Goal: Task Accomplishment & Management: Complete application form

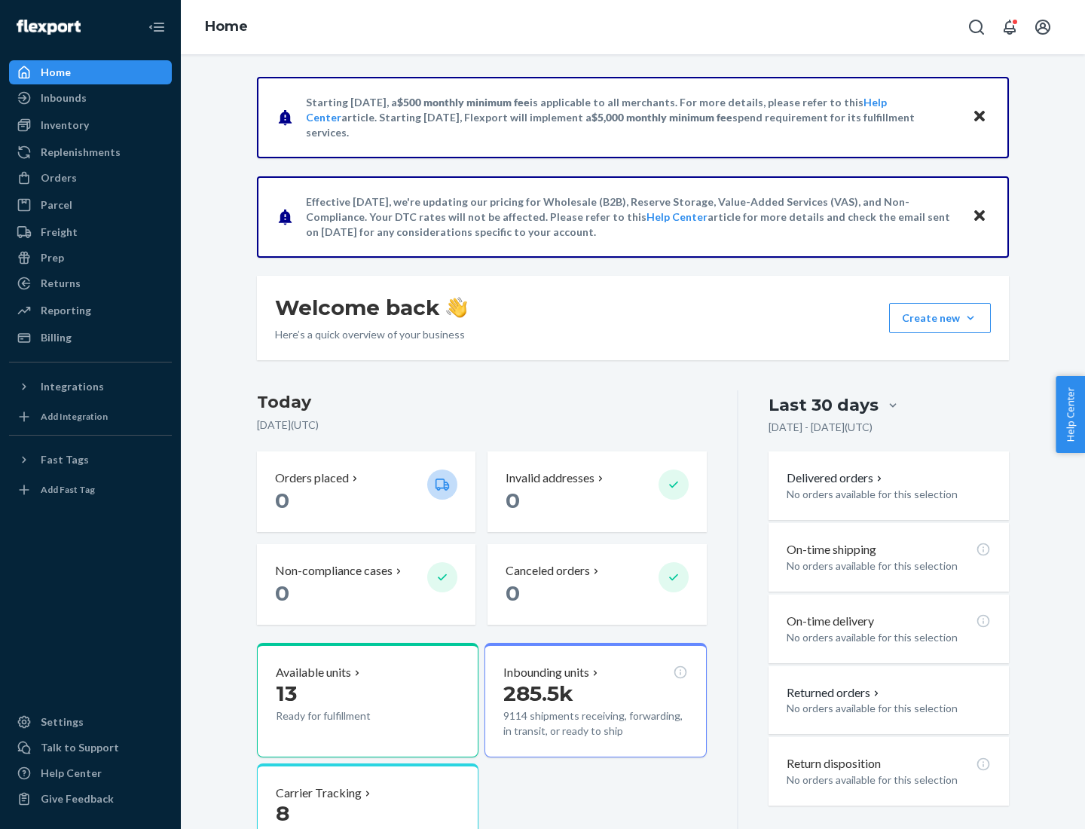
click at [971, 318] on button "Create new Create new inbound Create new order Create new product" at bounding box center [940, 318] width 102 height 30
click at [90, 98] on div "Inbounds" at bounding box center [91, 97] width 160 height 21
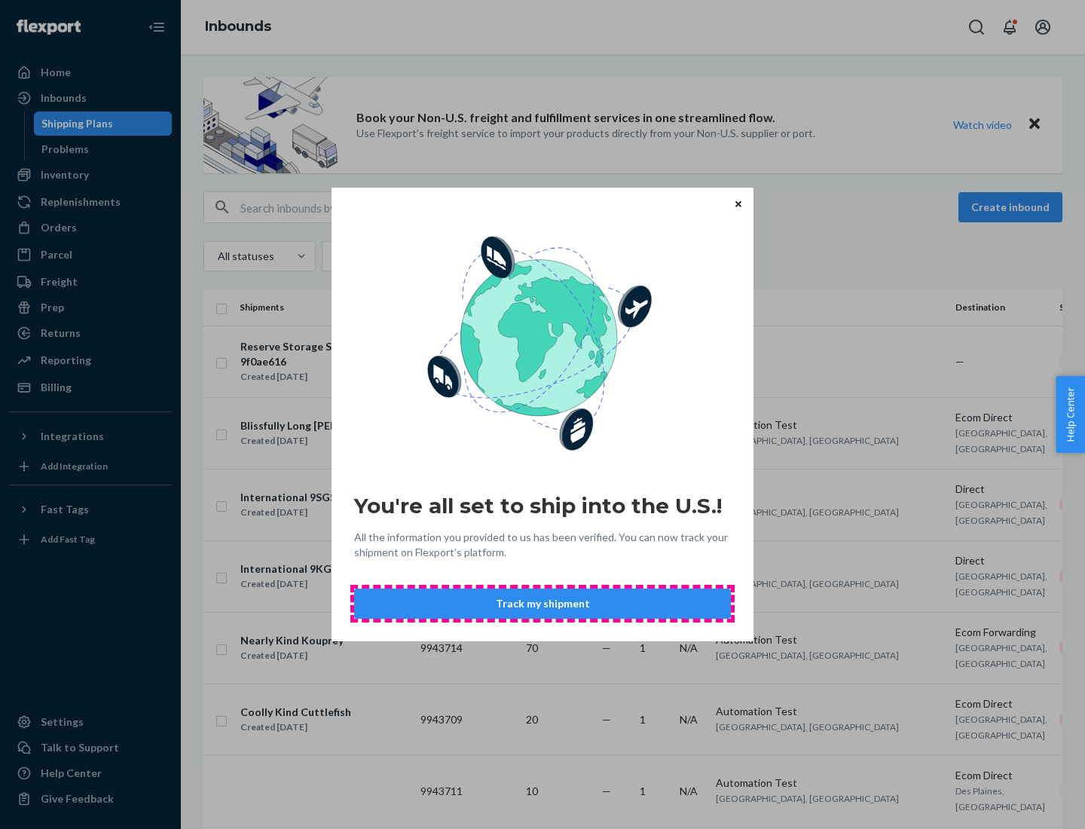
click at [543, 604] on button "Track my shipment" at bounding box center [542, 604] width 377 height 30
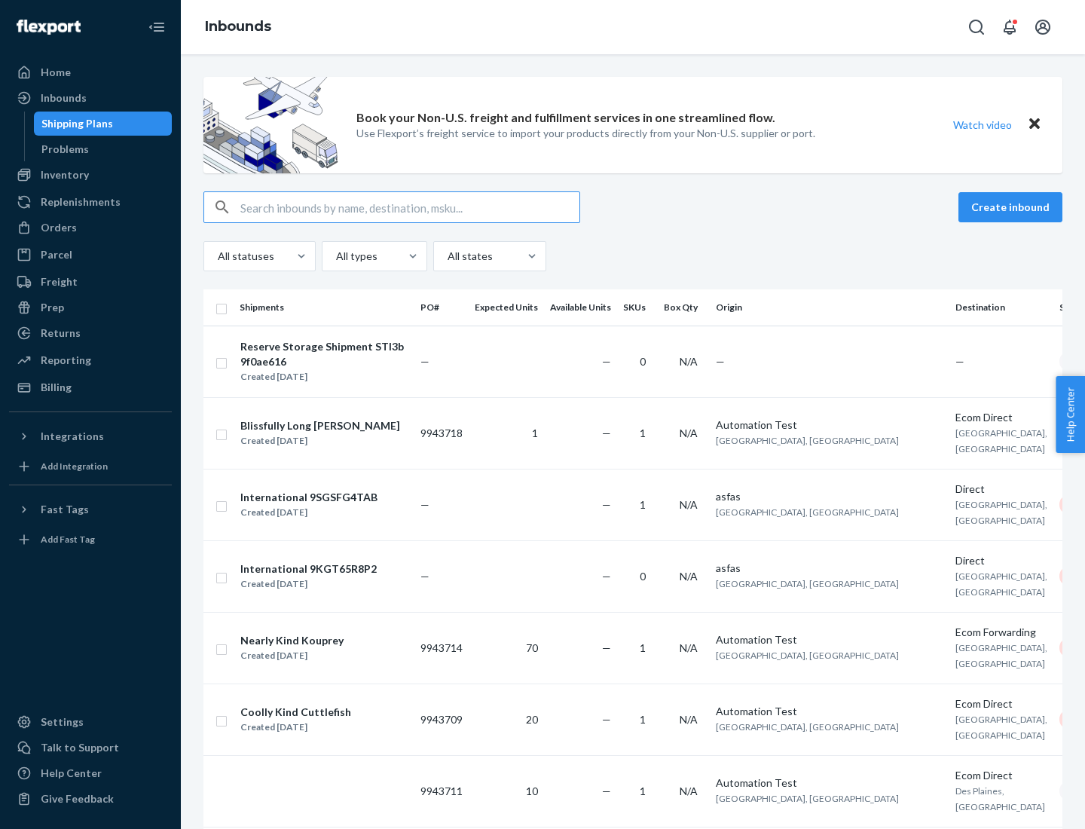
click at [1013, 207] on button "Create inbound" at bounding box center [1011, 207] width 104 height 30
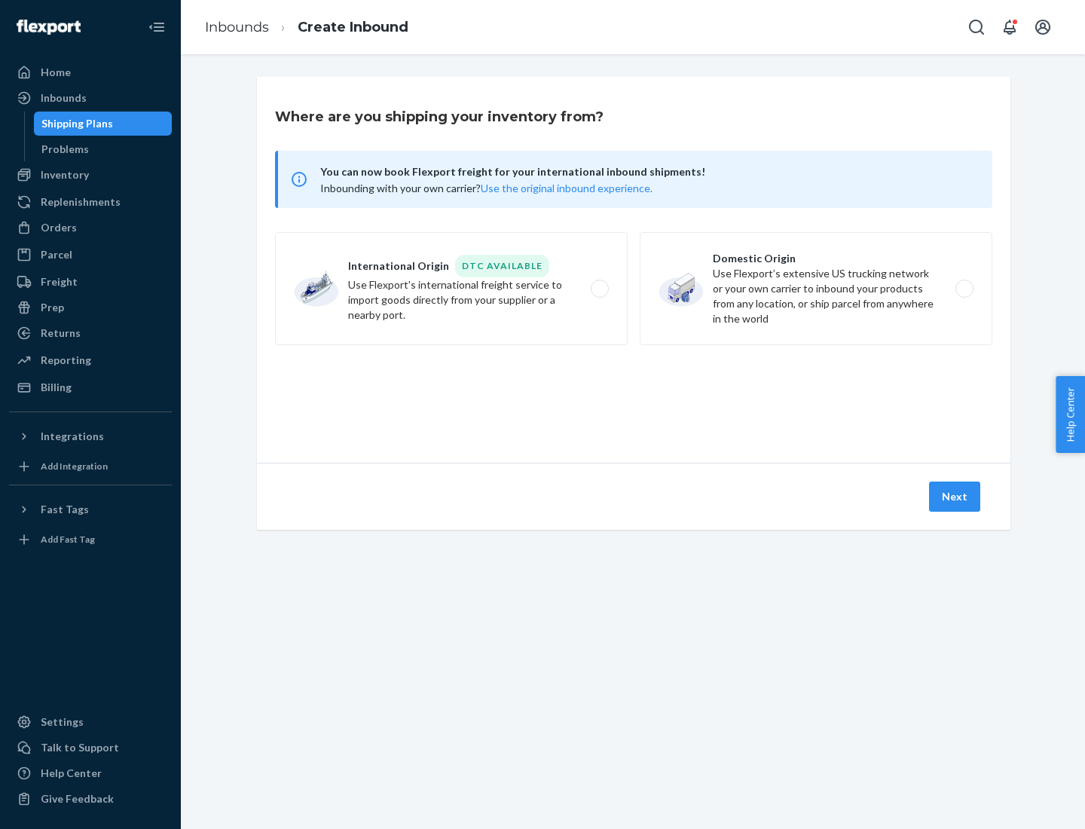
click at [451, 289] on label "International Origin DTC Available Use Flexport's international freight service…" at bounding box center [451, 288] width 353 height 113
click at [599, 289] on input "International Origin DTC Available Use Flexport's international freight service…" at bounding box center [604, 289] width 10 height 10
radio input "true"
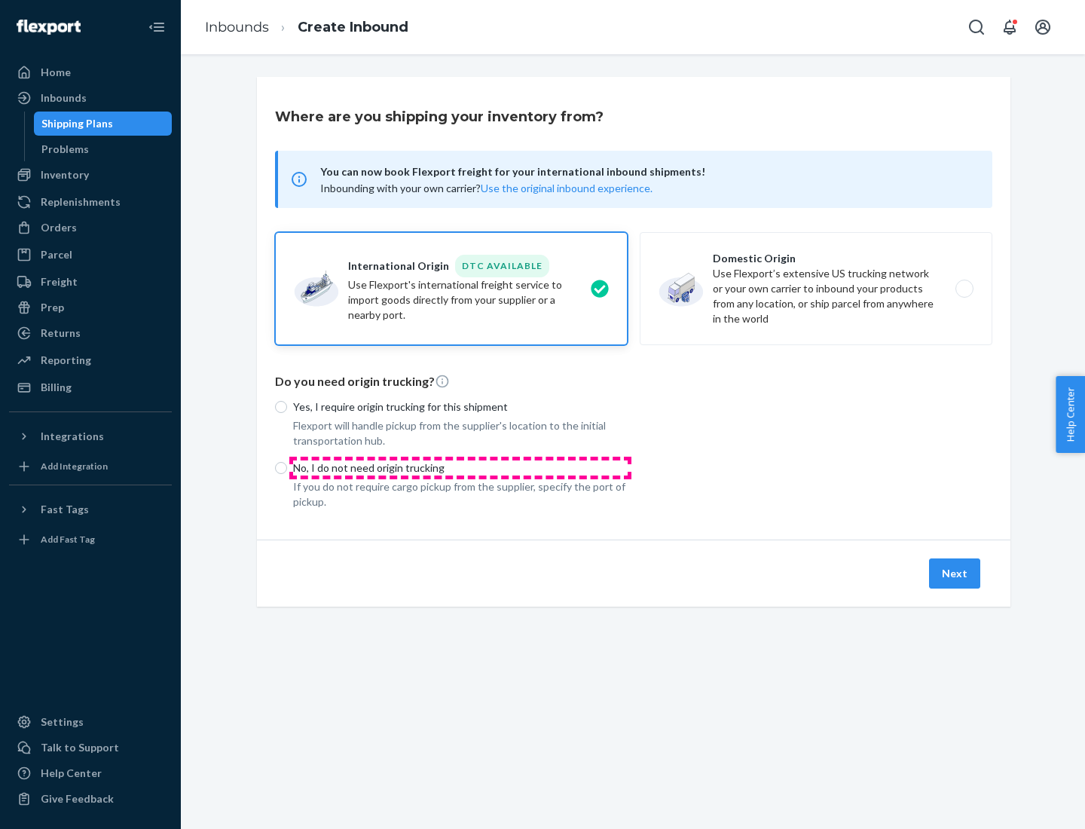
click at [460, 467] on p "No, I do not need origin trucking" at bounding box center [460, 467] width 335 height 15
click at [287, 467] on input "No, I do not need origin trucking" at bounding box center [281, 468] width 12 height 12
radio input "true"
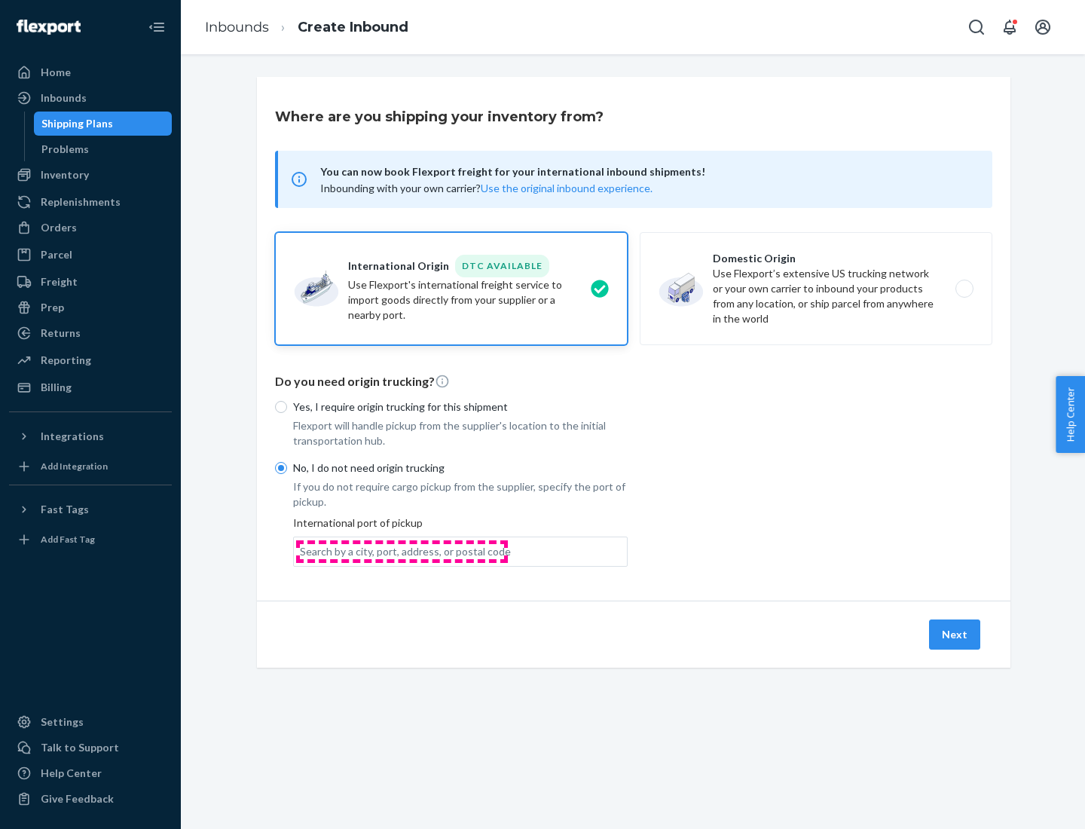
click at [402, 551] on div "Search by a city, port, address, or postal code" at bounding box center [405, 551] width 211 height 15
click at [301, 551] on input "Search by a city, port, address, or postal code" at bounding box center [301, 551] width 2 height 15
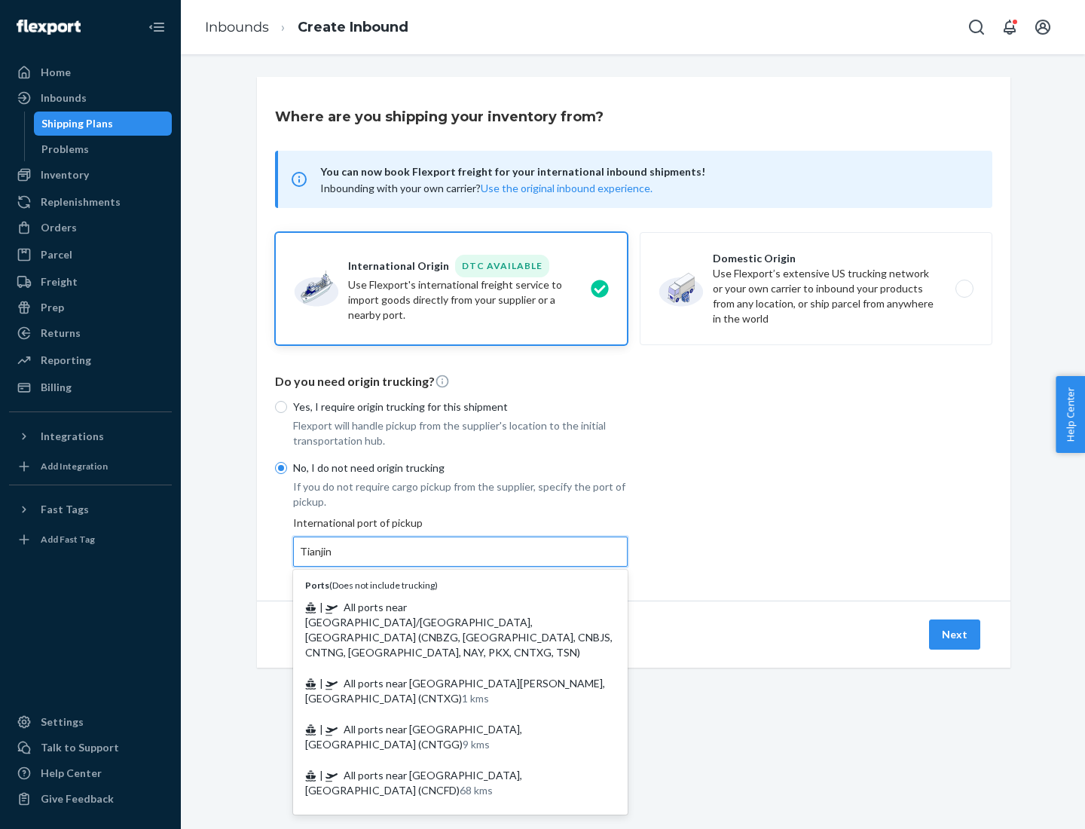
click at [445, 607] on span "| All ports near [GEOGRAPHIC_DATA]/[GEOGRAPHIC_DATA], [GEOGRAPHIC_DATA] (CNBZG,…" at bounding box center [458, 630] width 307 height 58
click at [333, 559] on input "Tianjin" at bounding box center [316, 551] width 33 height 15
type input "All ports near [GEOGRAPHIC_DATA]/[GEOGRAPHIC_DATA], [GEOGRAPHIC_DATA] (CNBZG, […"
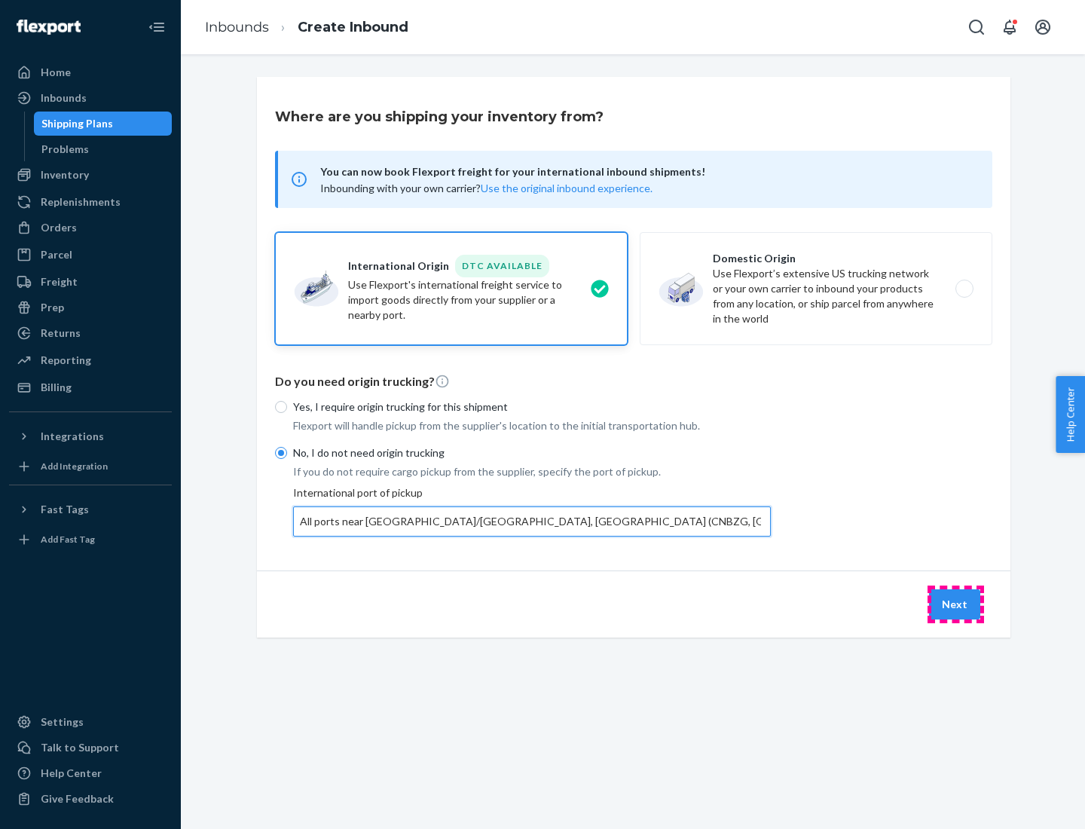
click at [956, 604] on button "Next" at bounding box center [954, 604] width 51 height 30
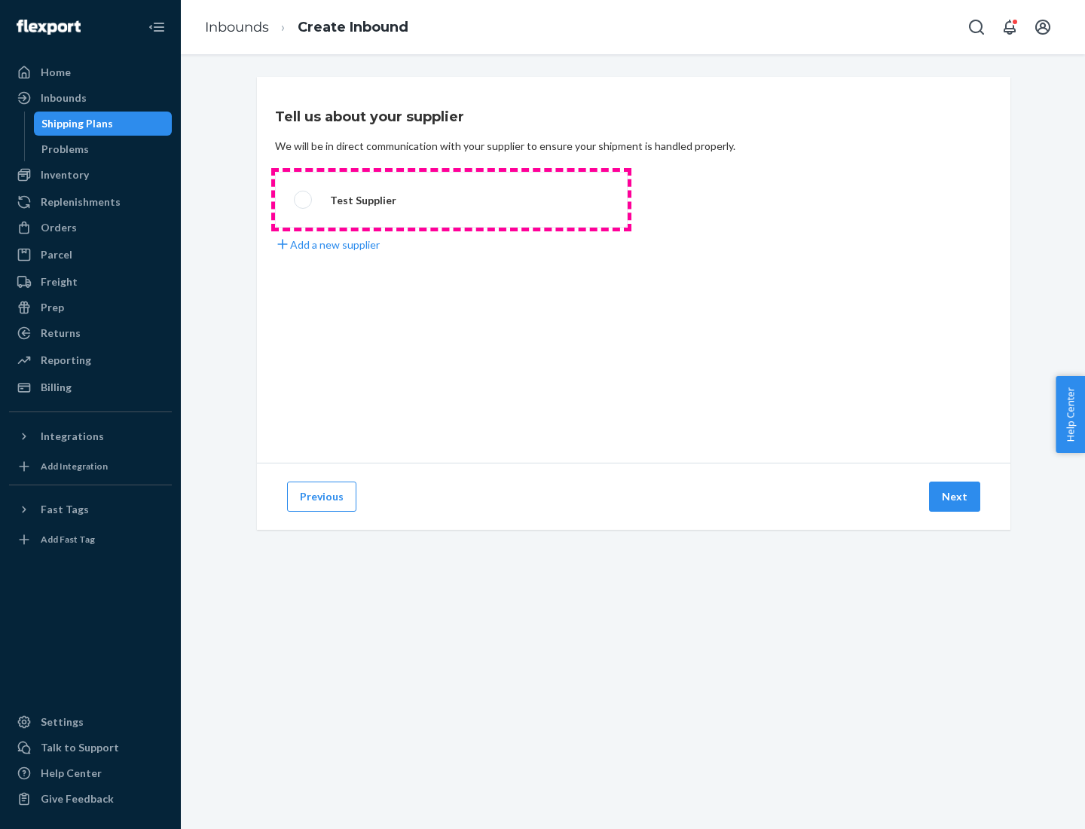
click at [451, 200] on label "Test Supplier" at bounding box center [451, 200] width 353 height 56
click at [304, 200] on input "Test Supplier" at bounding box center [299, 200] width 10 height 10
radio input "true"
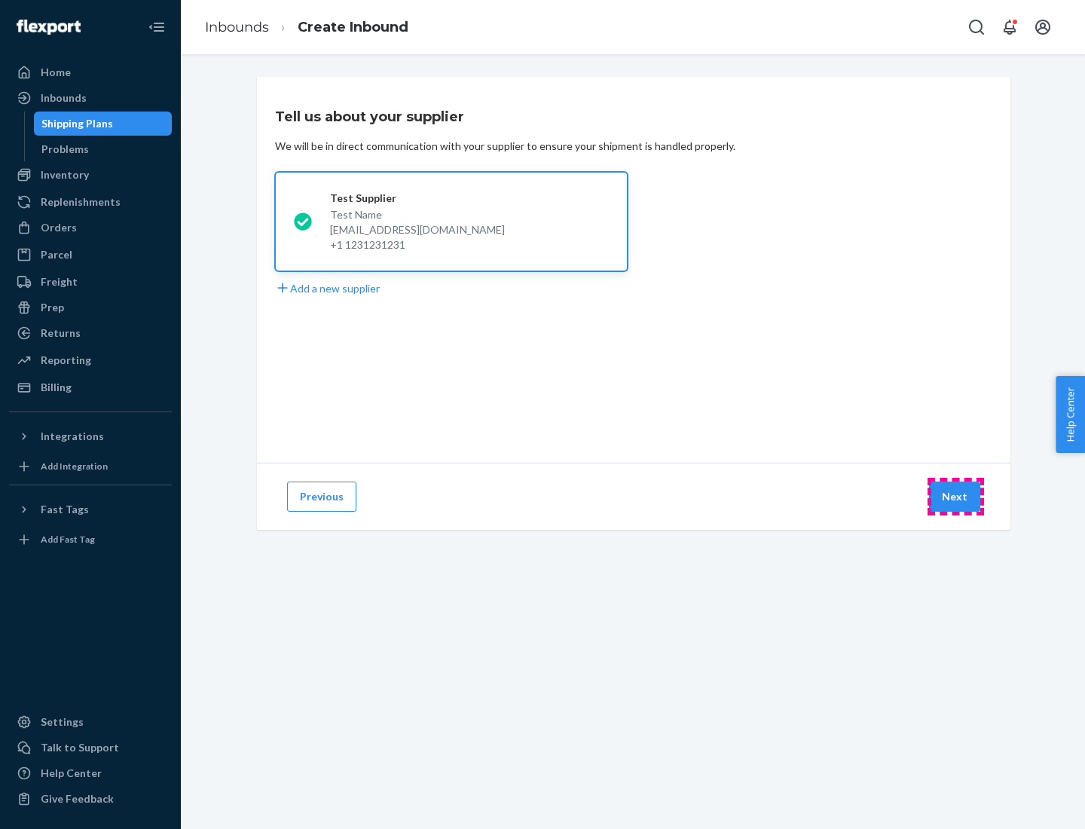
click at [956, 497] on button "Next" at bounding box center [954, 497] width 51 height 30
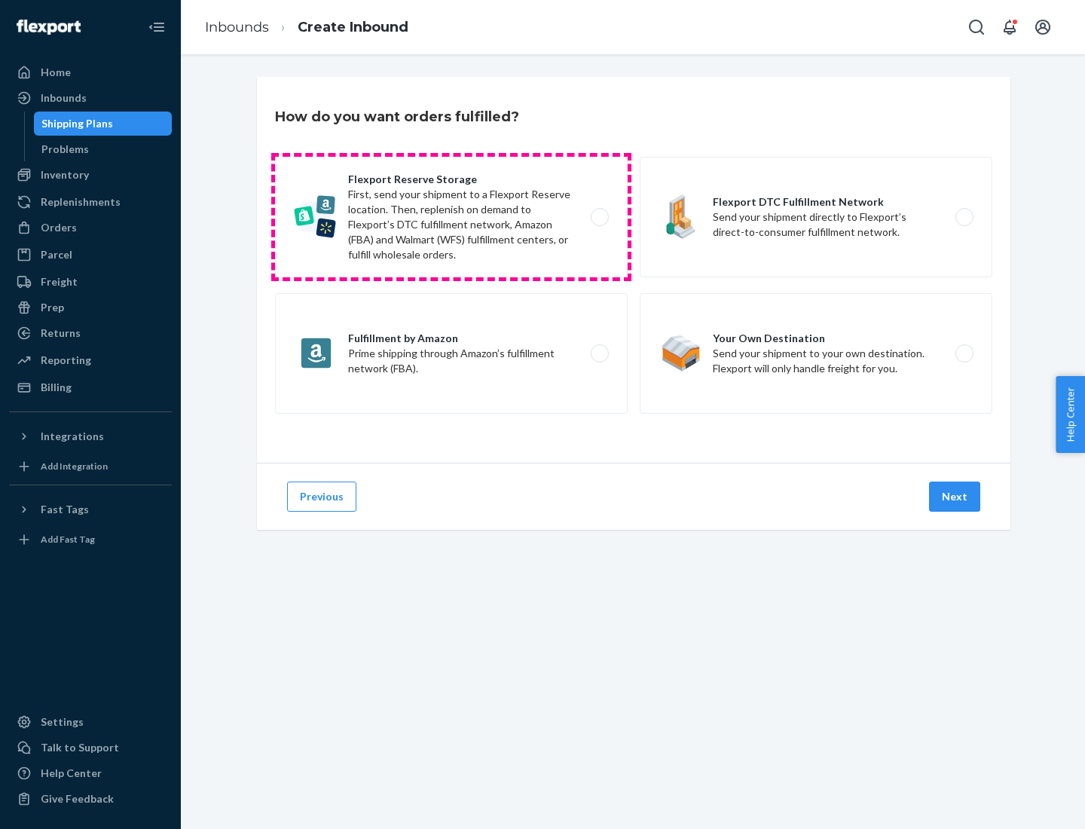
click at [451, 217] on label "Flexport Reserve Storage First, send your shipment to a Flexport Reserve locati…" at bounding box center [451, 217] width 353 height 121
click at [599, 217] on input "Flexport Reserve Storage First, send your shipment to a Flexport Reserve locati…" at bounding box center [604, 218] width 10 height 10
radio input "true"
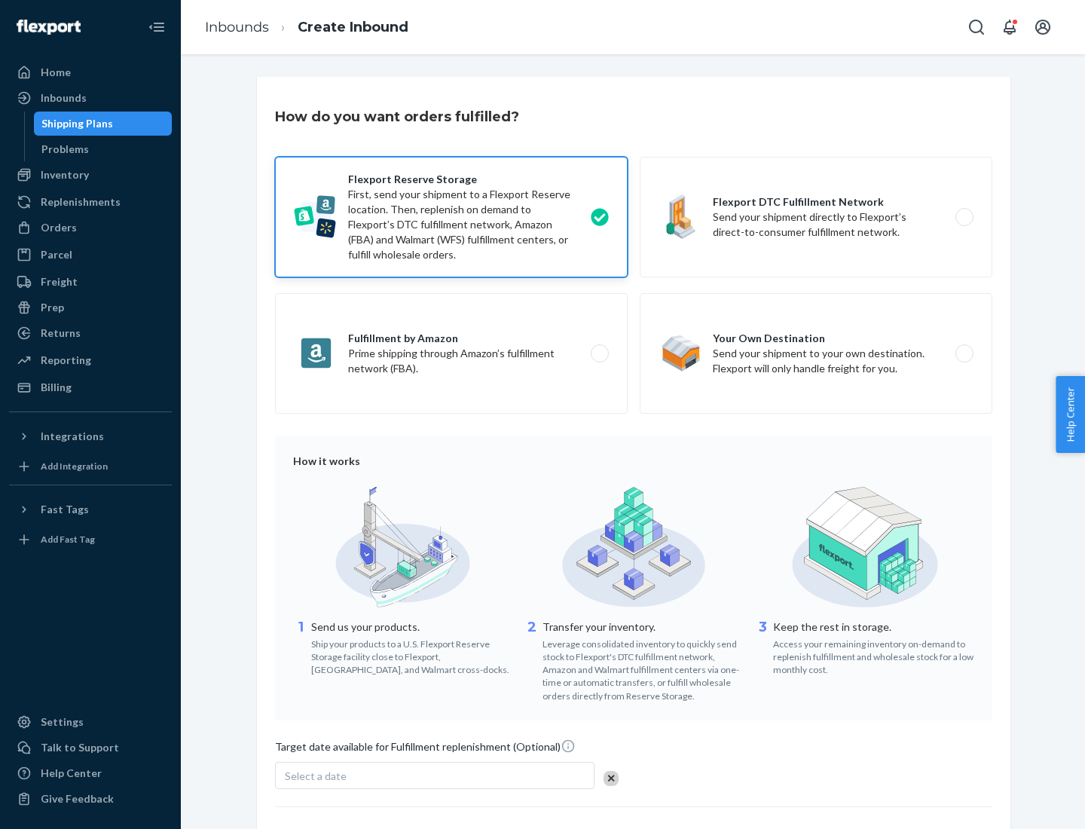
scroll to position [124, 0]
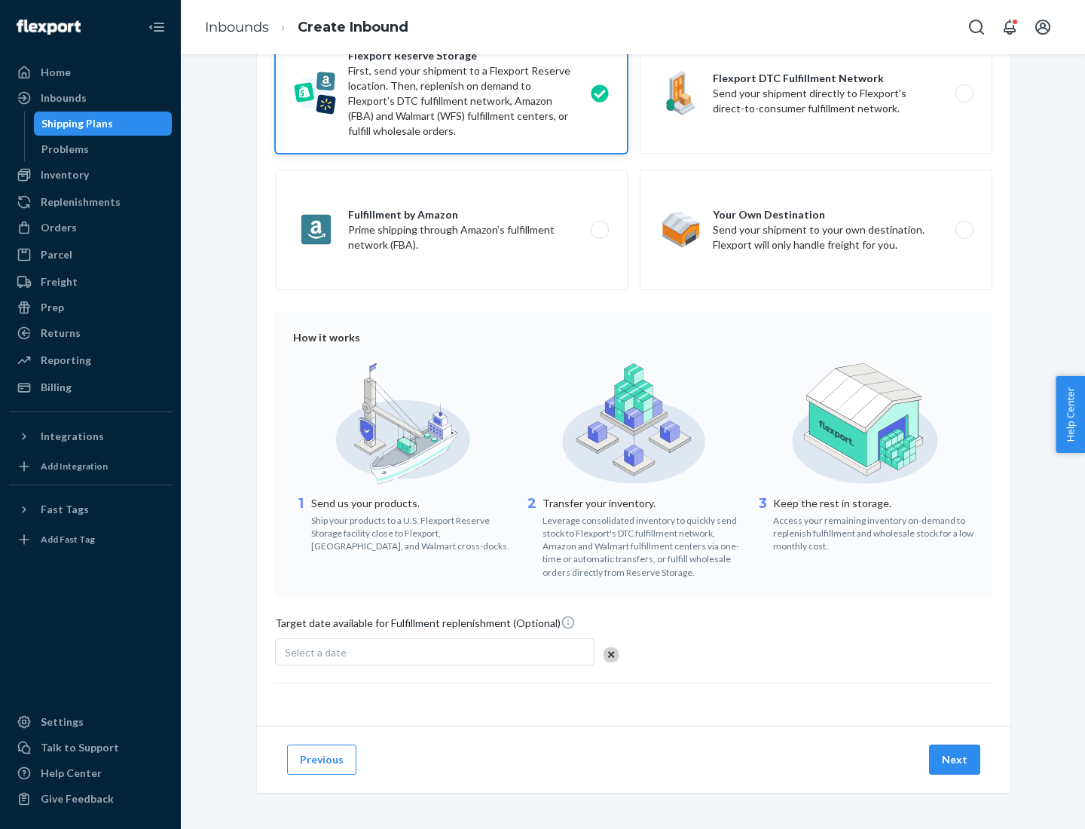
click at [956, 759] on button "Next" at bounding box center [954, 760] width 51 height 30
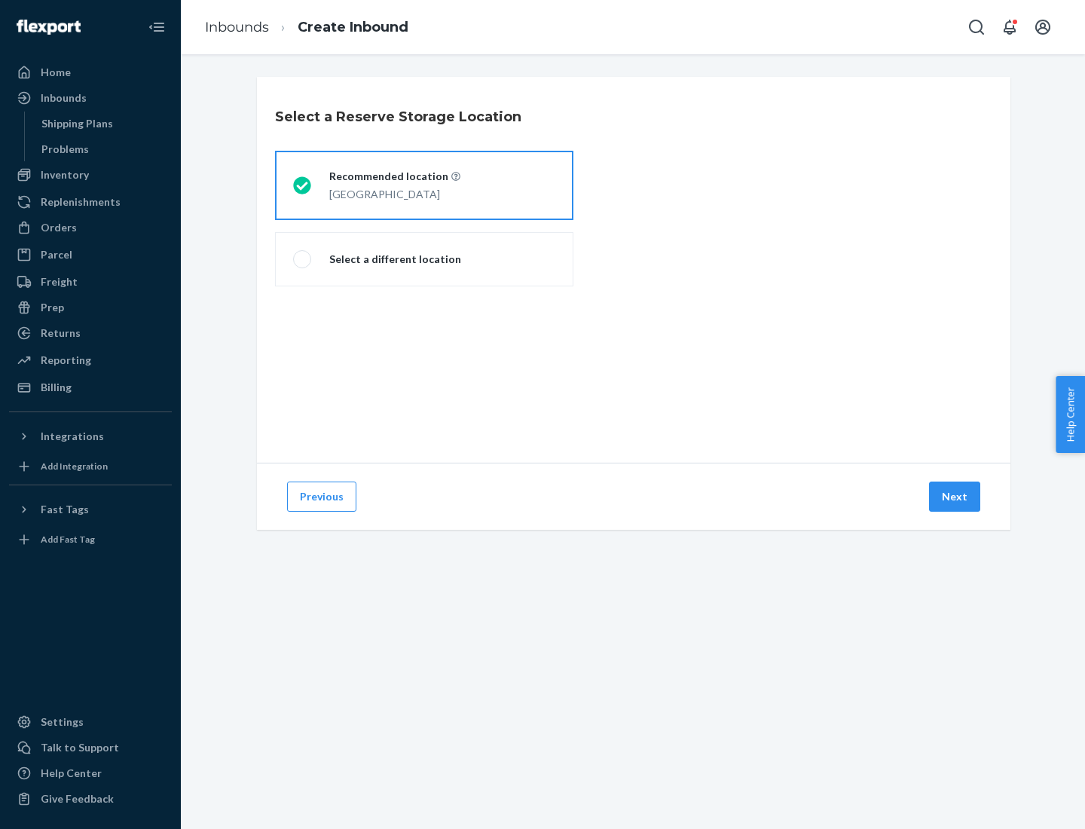
click at [424, 185] on div "[GEOGRAPHIC_DATA]" at bounding box center [394, 193] width 131 height 18
click at [303, 185] on input "Recommended location [GEOGRAPHIC_DATA]" at bounding box center [298, 186] width 10 height 10
click at [956, 497] on button "Next" at bounding box center [954, 497] width 51 height 30
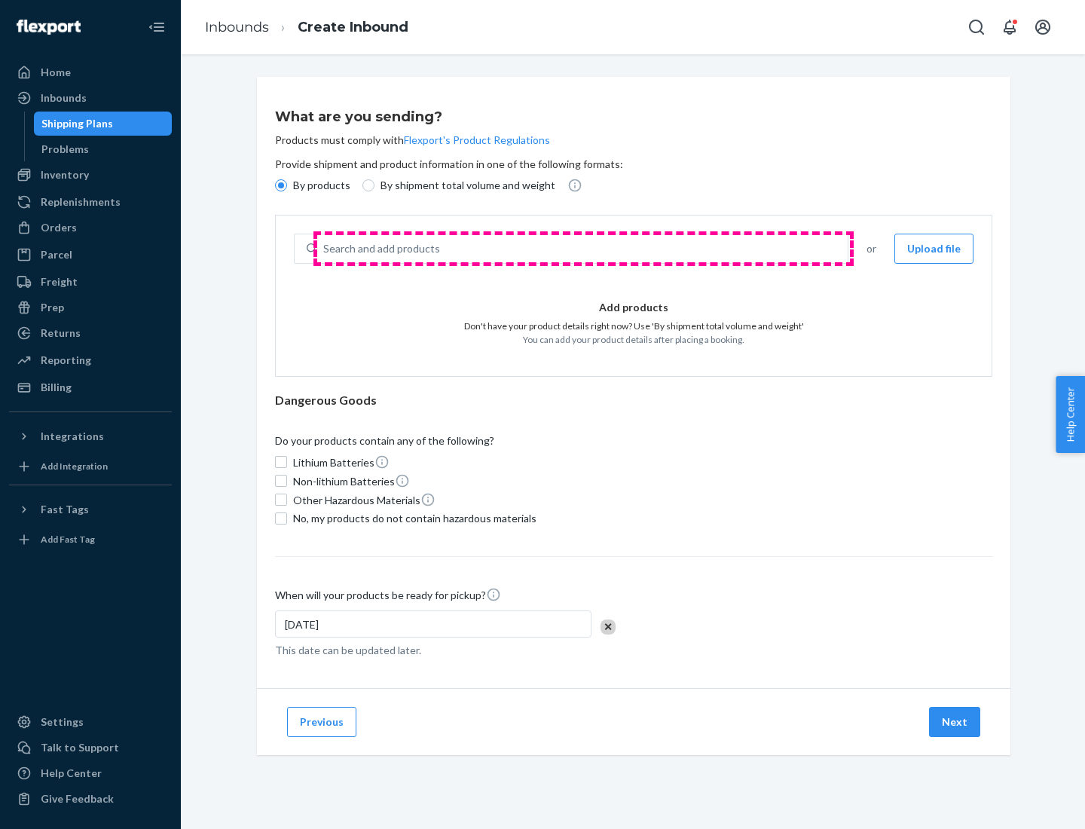
click at [583, 249] on div "Search and add products" at bounding box center [582, 248] width 531 height 27
click at [325, 249] on input "Search and add products" at bounding box center [324, 248] width 2 height 15
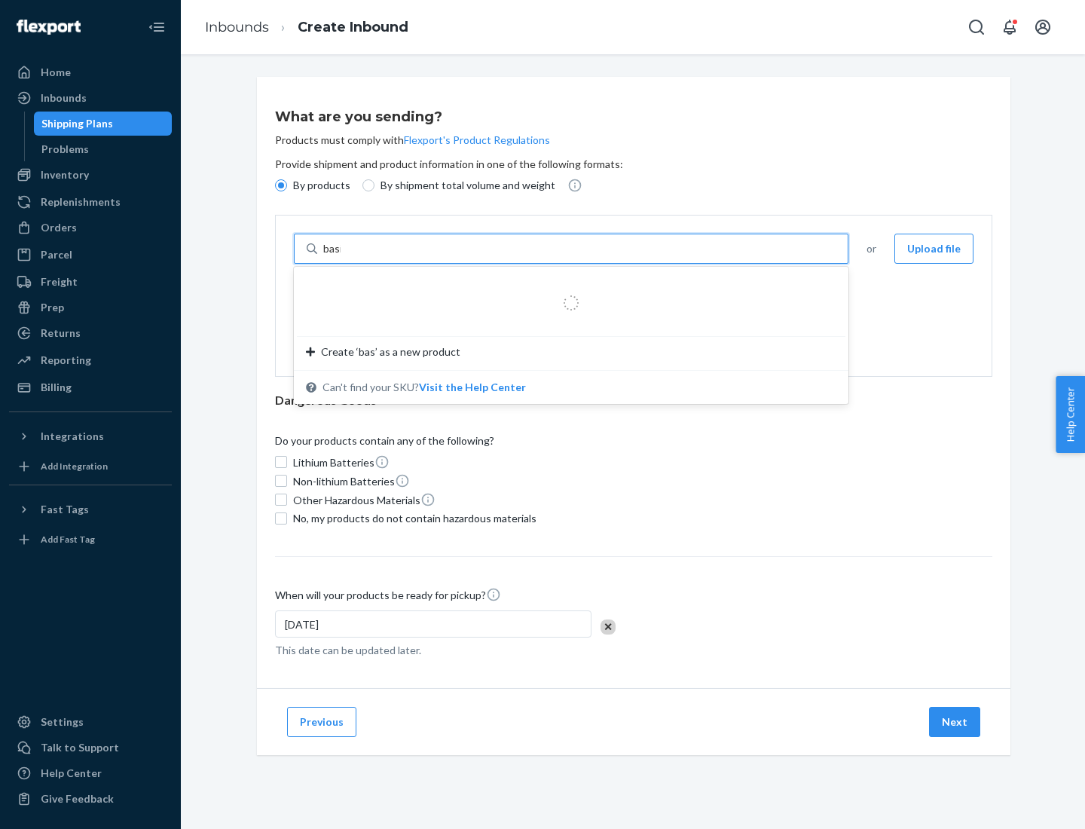
type input "basic"
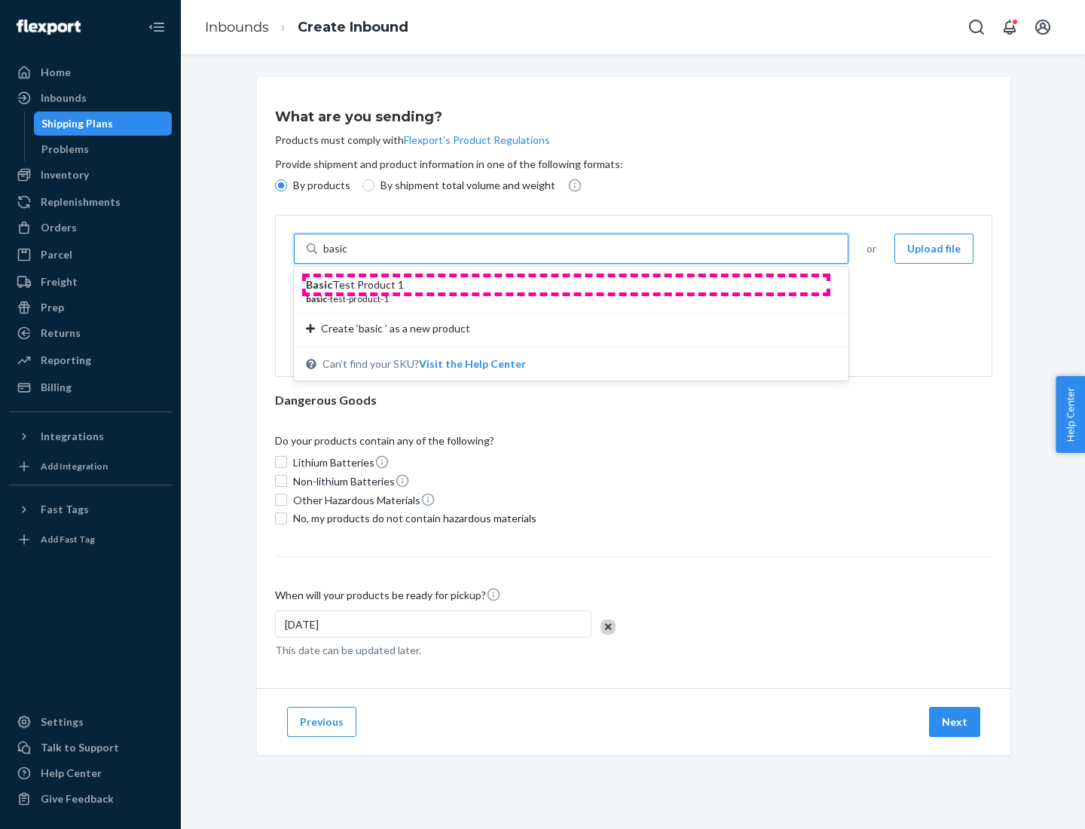
click at [566, 285] on div "Basic Test Product 1" at bounding box center [565, 284] width 519 height 15
click at [350, 256] on input "basic" at bounding box center [336, 248] width 27 height 15
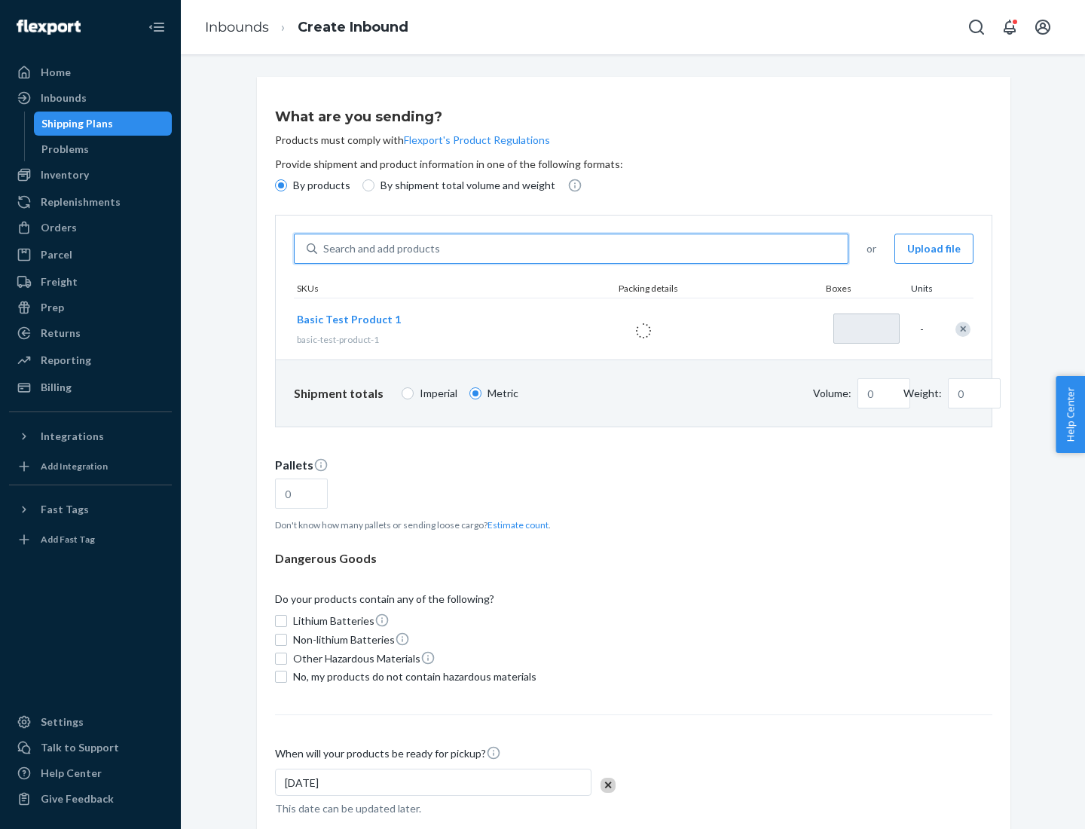
type input "1"
type input "1.09"
type input "3.27"
type input "3"
type input "0.01"
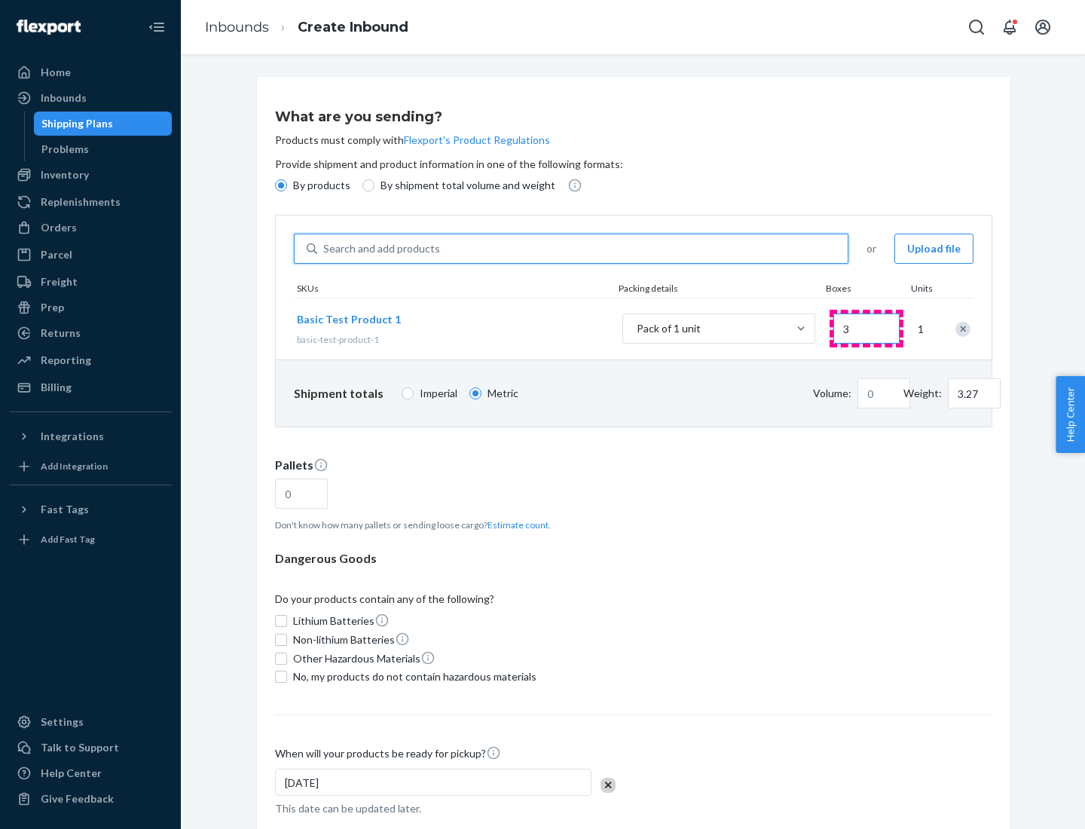
type input "32.66"
type input "30"
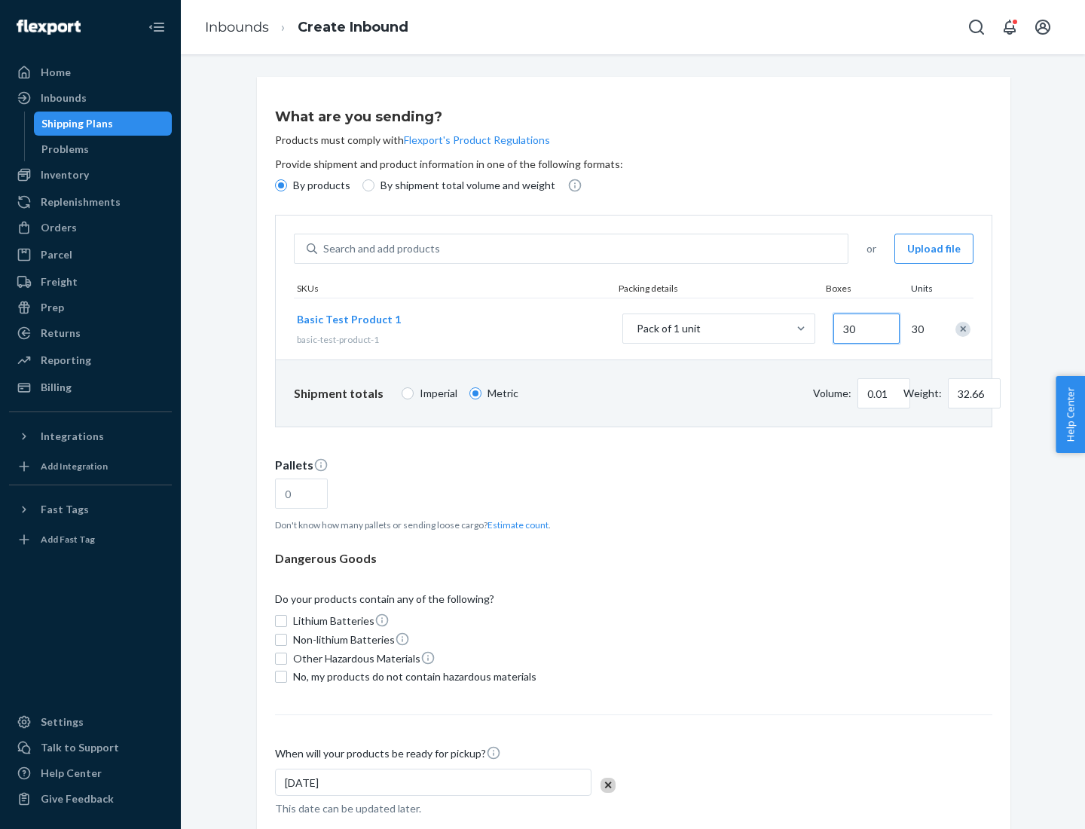
type input "0.07"
type input "326.59"
type input "300"
type input "0.68"
type input "3265.86"
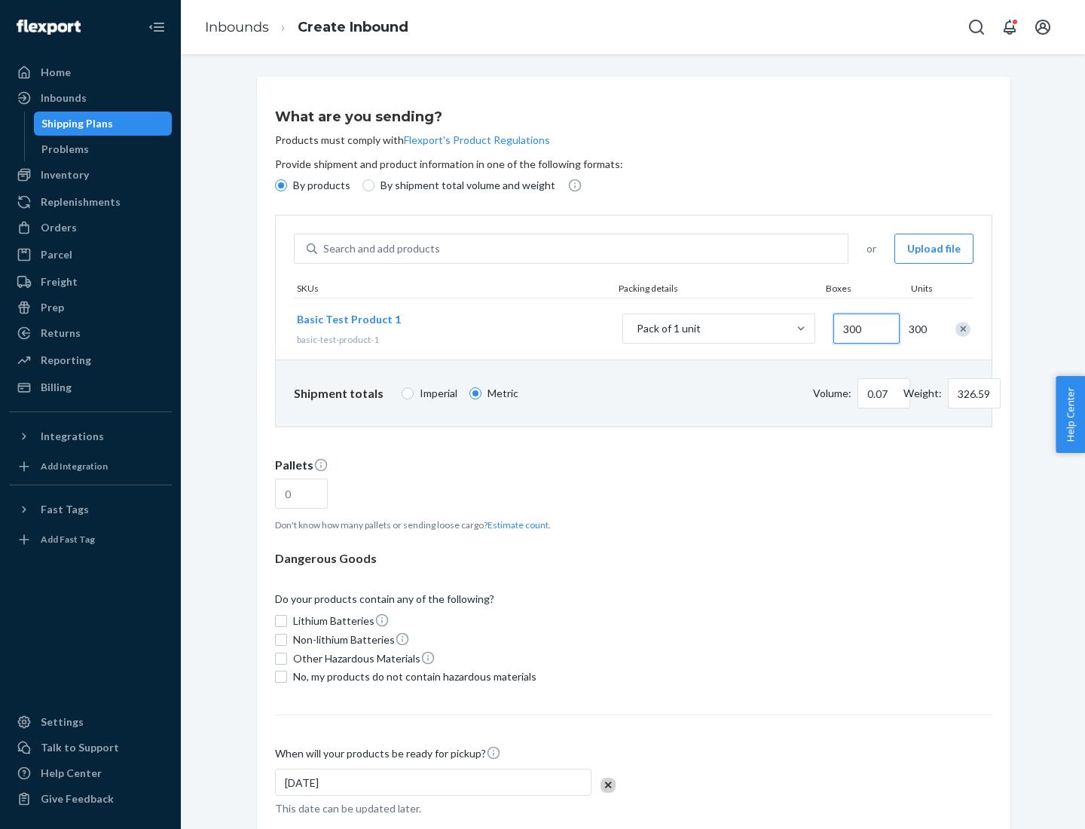
type input "3000"
type input "1.09"
type input "1"
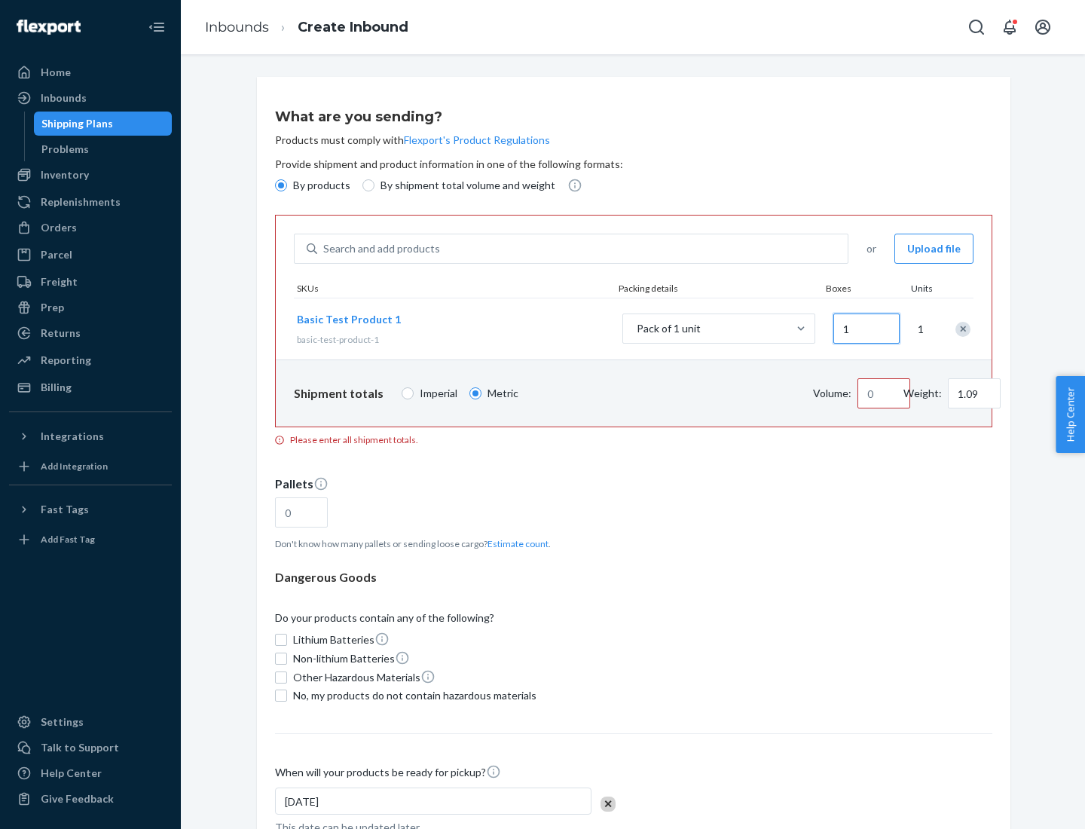
type input "10.89"
type input "10"
type input "0.02"
type input "108.86"
type input "100"
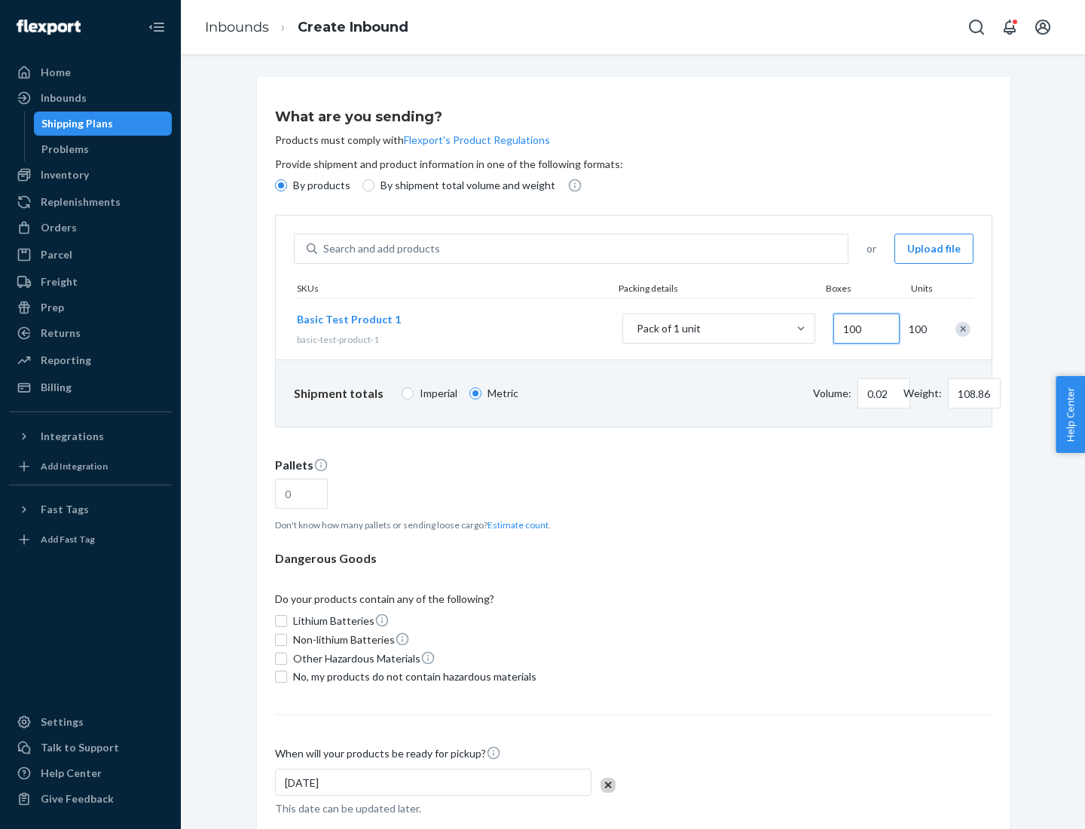
type input "0.23"
type input "1088.62"
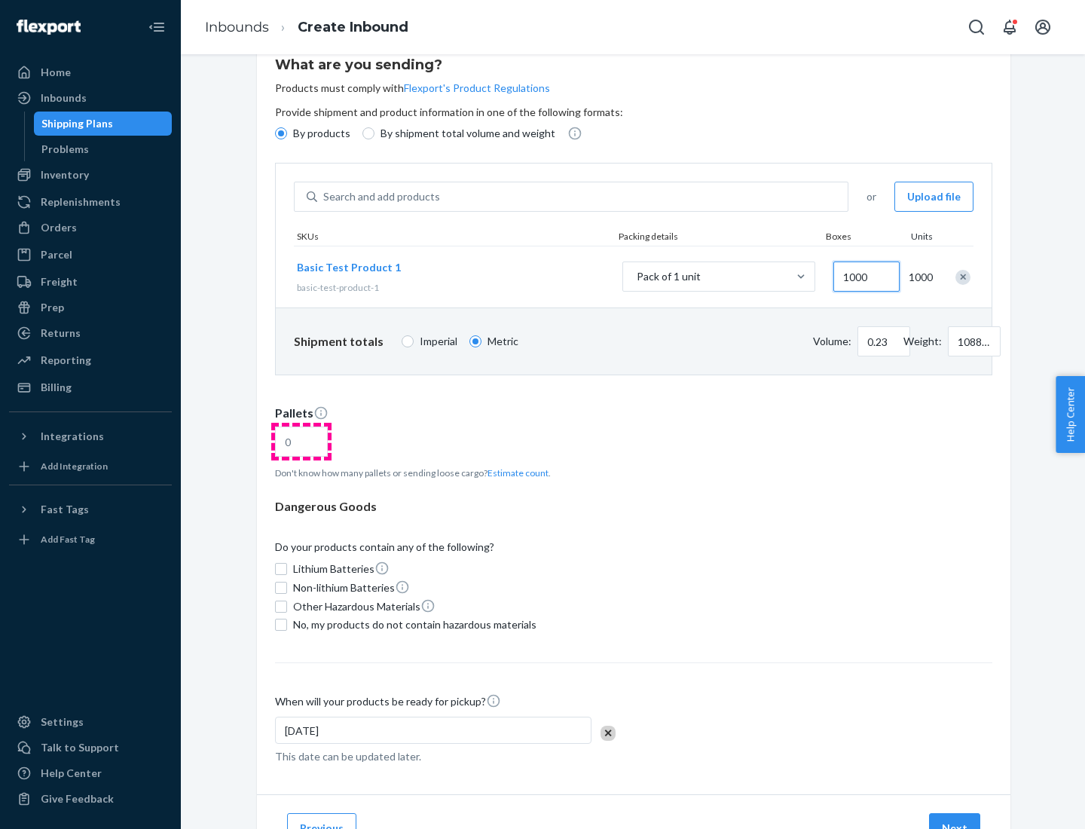
type input "1000"
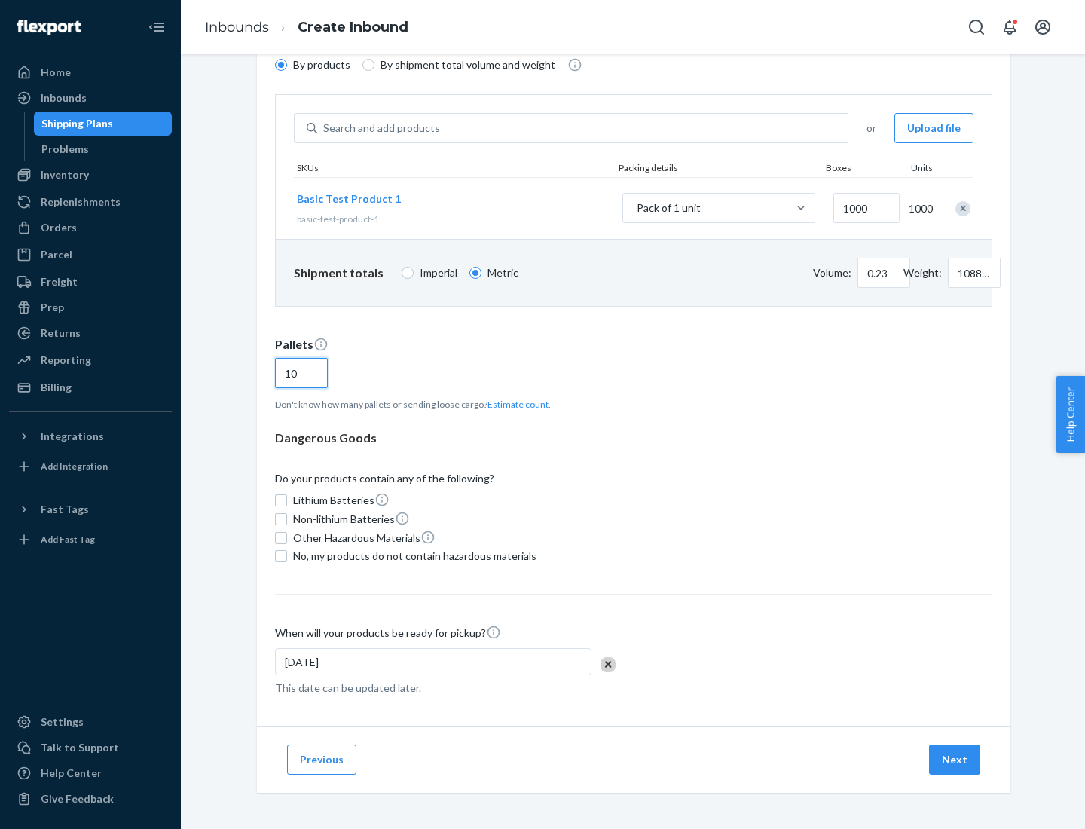
type input "10"
click at [412, 556] on span "No, my products do not contain hazardous materials" at bounding box center [414, 556] width 243 height 15
click at [287, 556] on input "No, my products do not contain hazardous materials" at bounding box center [281, 556] width 12 height 12
checkbox input "true"
click at [956, 760] on button "Next" at bounding box center [954, 760] width 51 height 30
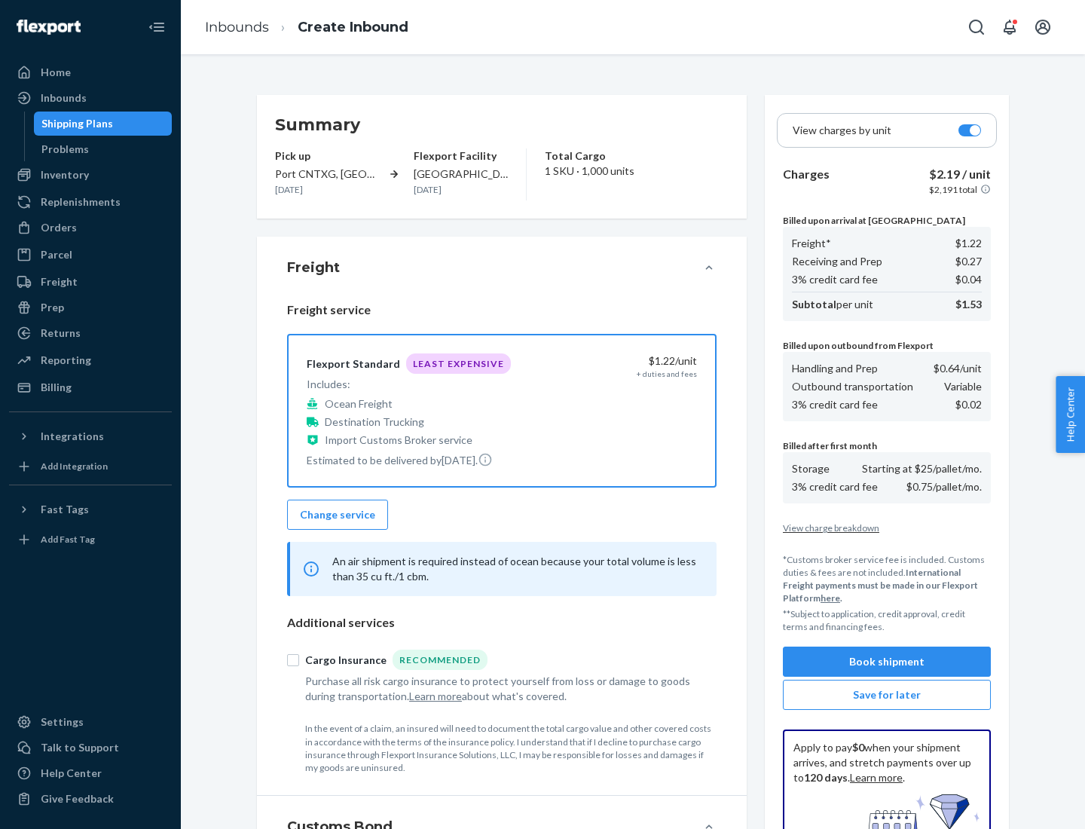
scroll to position [220, 0]
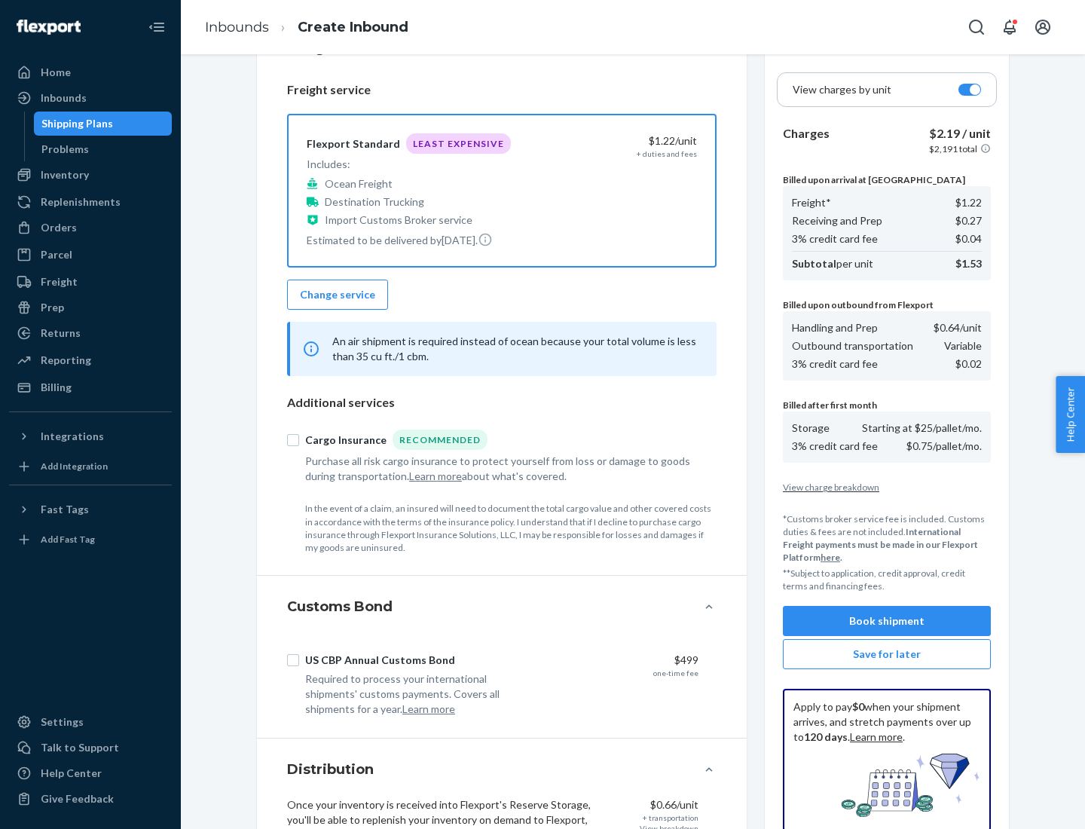
click at [887, 621] on button "Book shipment" at bounding box center [887, 621] width 208 height 30
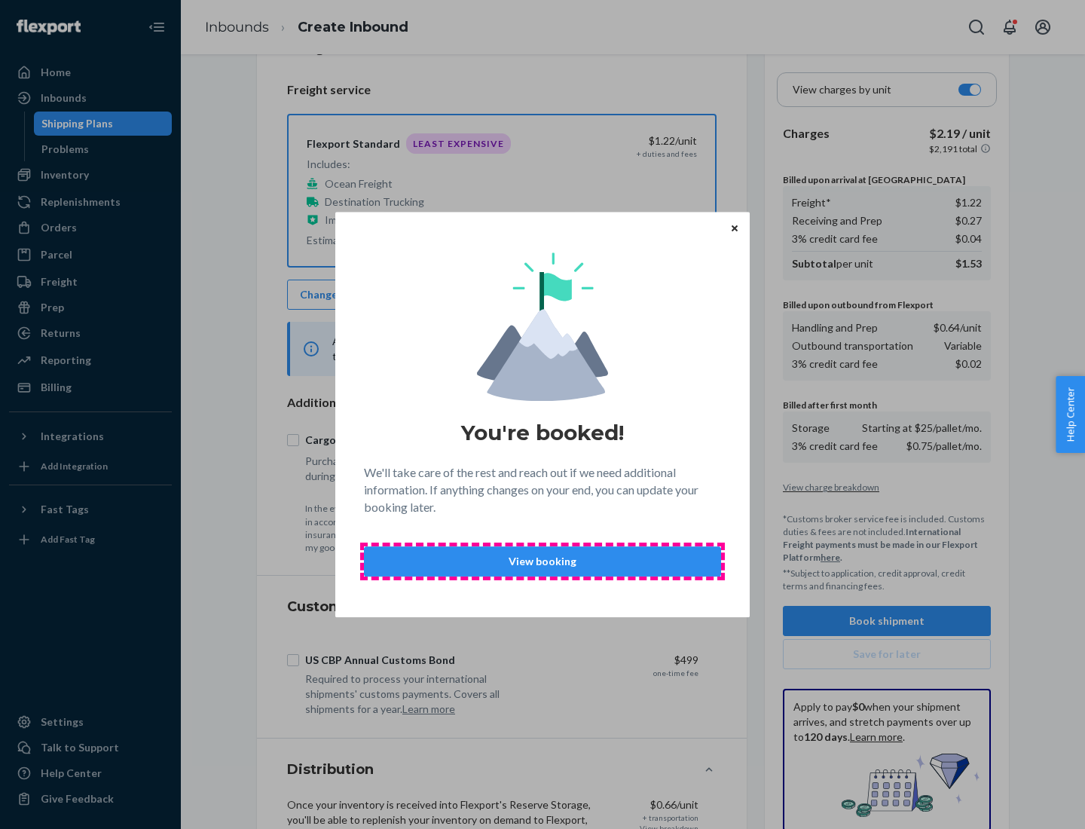
click at [543, 561] on p "View booking" at bounding box center [543, 561] width 332 height 15
